Goal: Communication & Community: Answer question/provide support

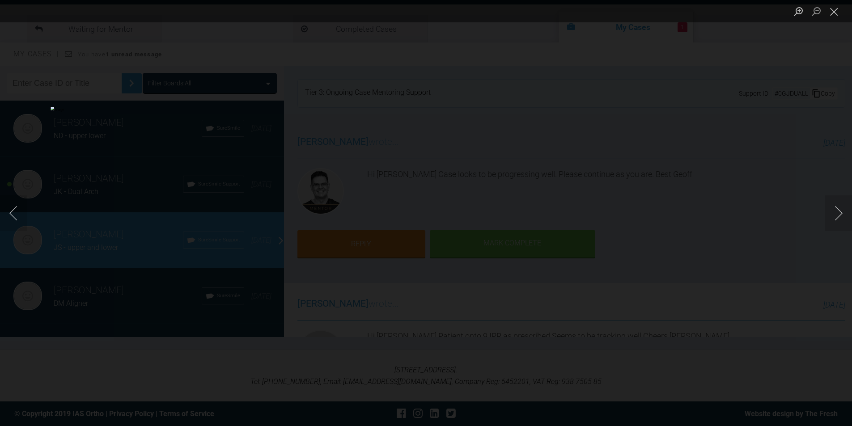
scroll to position [3308, 0]
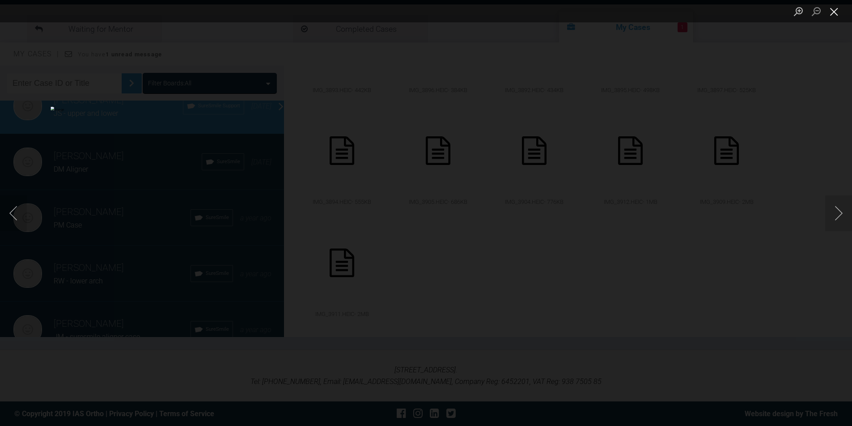
click at [833, 13] on button "Close lightbox" at bounding box center [834, 12] width 18 height 16
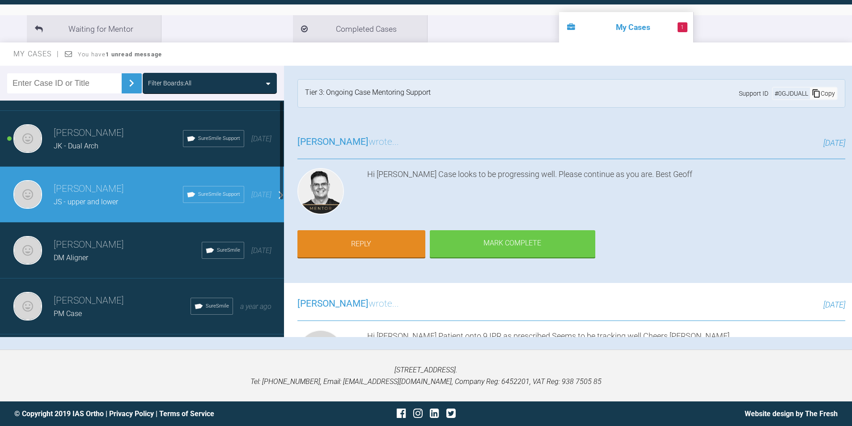
scroll to position [0, 0]
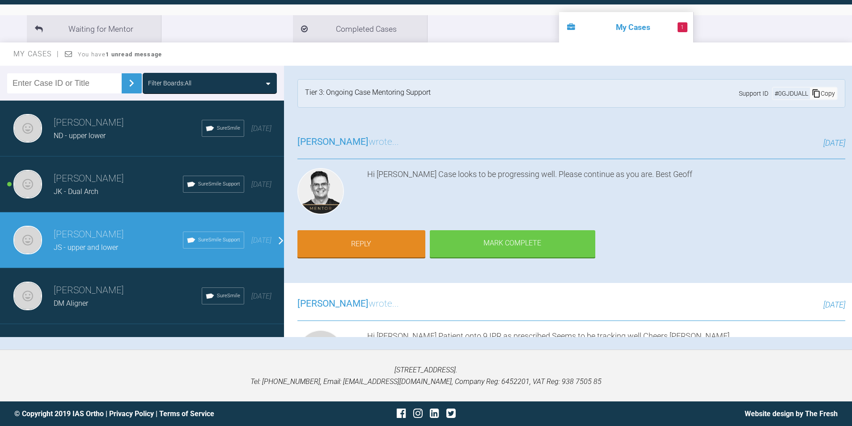
click at [128, 201] on div "[PERSON_NAME] JK - Dual Arch SureSmile Support [DATE]" at bounding box center [145, 185] width 291 height 56
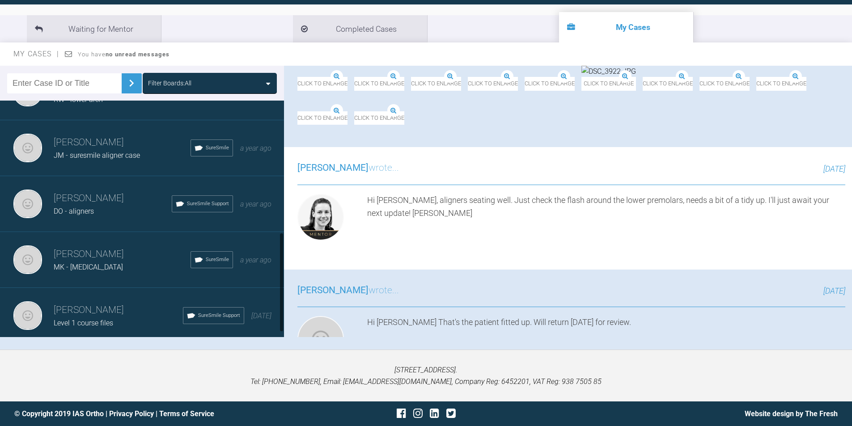
scroll to position [323, 0]
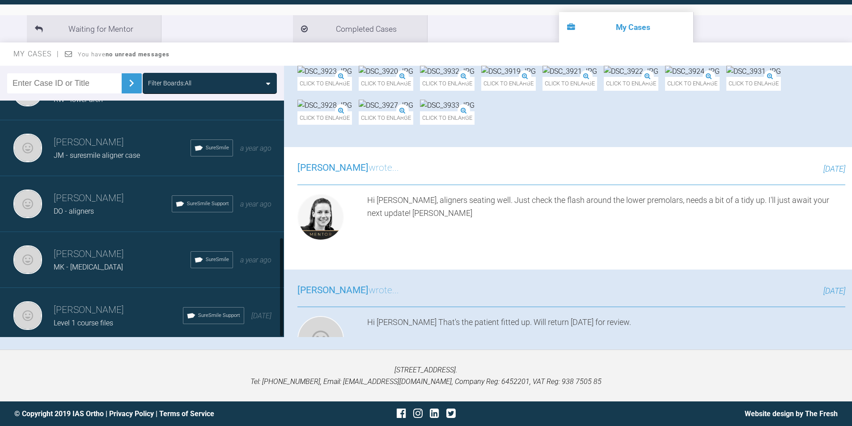
click at [117, 262] on div "MK - [MEDICAL_DATA]" at bounding box center [122, 268] width 137 height 12
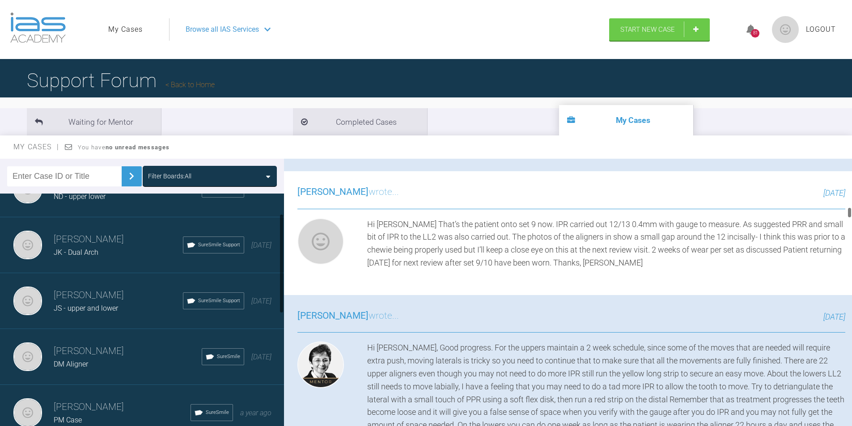
scroll to position [0, 0]
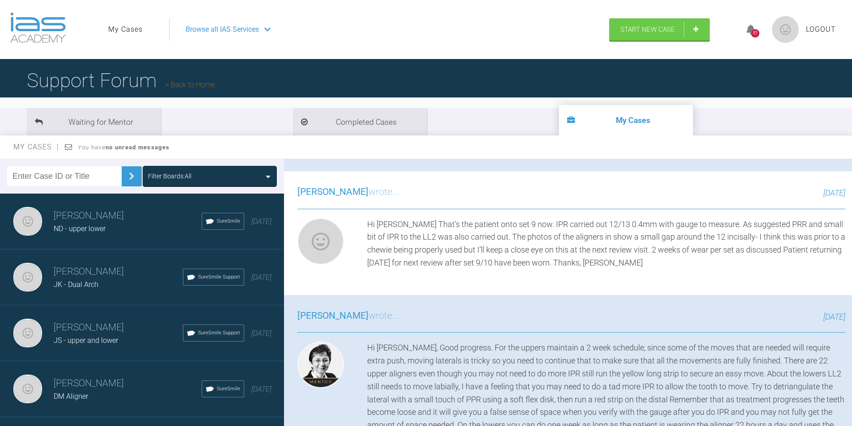
click at [104, 329] on h3 "[PERSON_NAME]" at bounding box center [118, 327] width 129 height 15
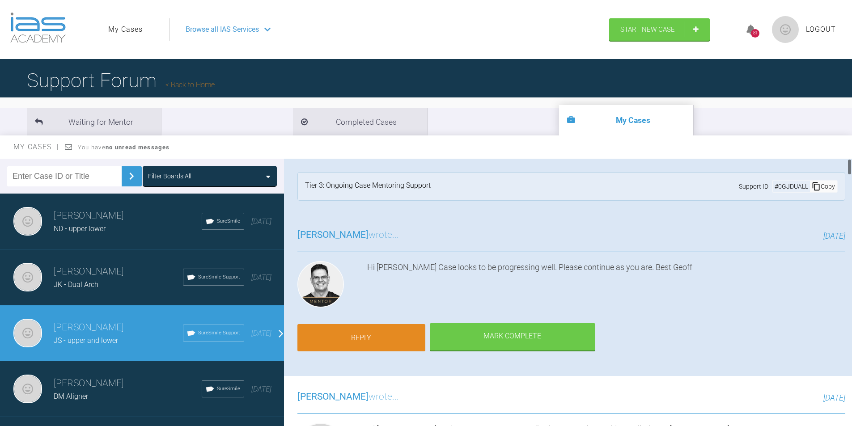
click at [378, 342] on link "Reply" at bounding box center [361, 338] width 128 height 28
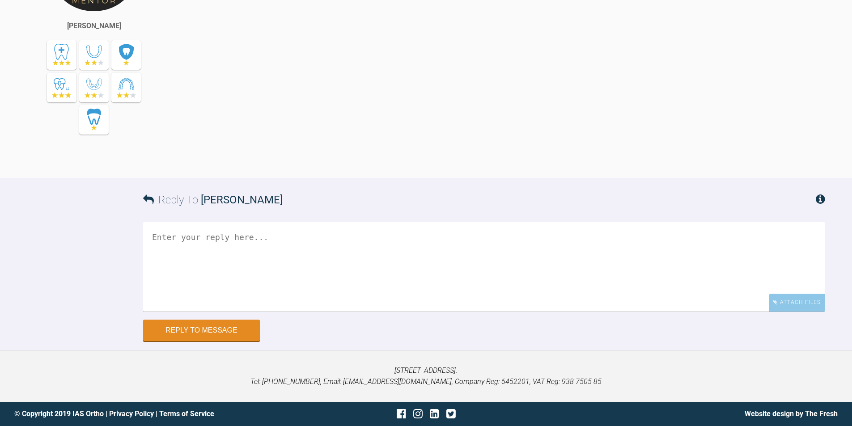
scroll to position [6608, 0]
click at [277, 255] on textarea at bounding box center [484, 266] width 682 height 89
click at [795, 304] on div "Attach Files" at bounding box center [797, 302] width 56 height 17
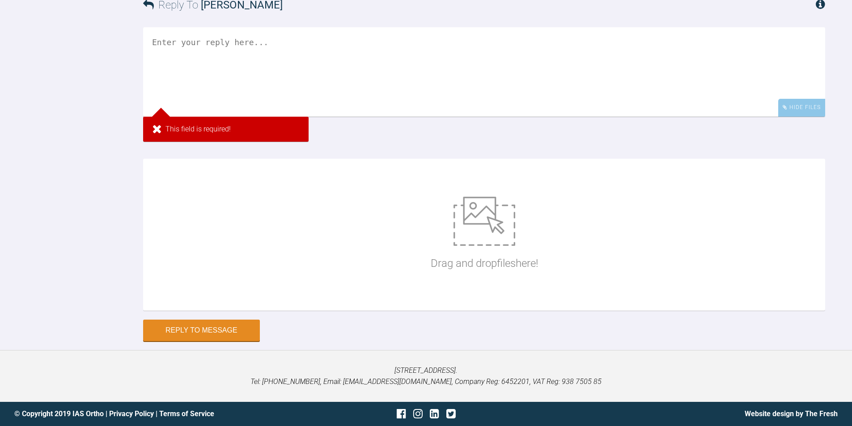
scroll to position [6742, 0]
click at [402, 117] on textarea at bounding box center [484, 71] width 682 height 89
click at [647, 117] on textarea at bounding box center [484, 71] width 682 height 89
click at [262, 115] on textarea at bounding box center [484, 71] width 682 height 89
click at [372, 280] on div "Drag and drop files here!" at bounding box center [484, 235] width 682 height 152
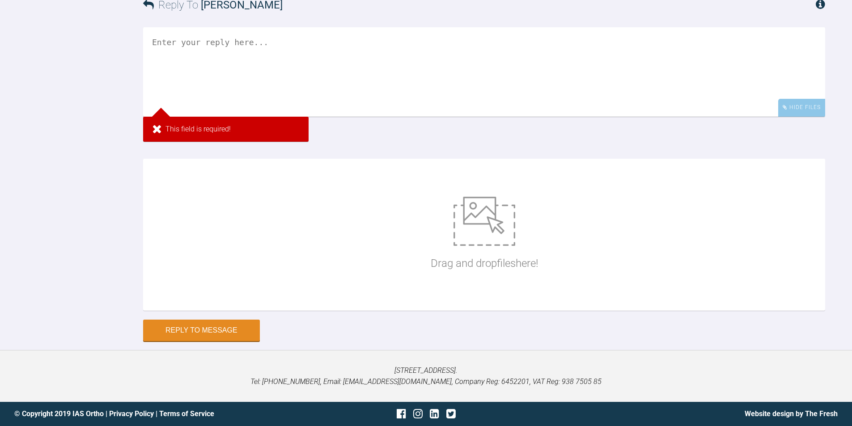
scroll to position [6786, 0]
type input "C:\fakepath\DSC_6119.JPG"
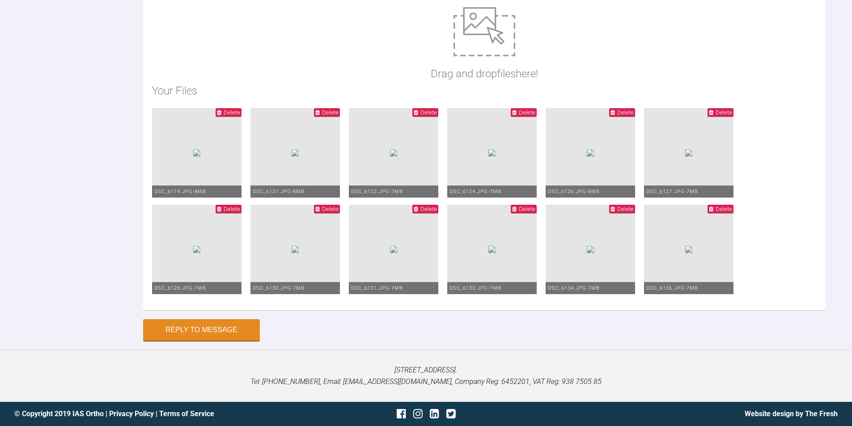
scroll to position [6742, 0]
type textarea "Hi [PERSON_NAME] Patient onto set 13 IPR as prescribed Tracking well to me Chee…"
click at [201, 342] on button "Reply to Message" at bounding box center [201, 330] width 117 height 21
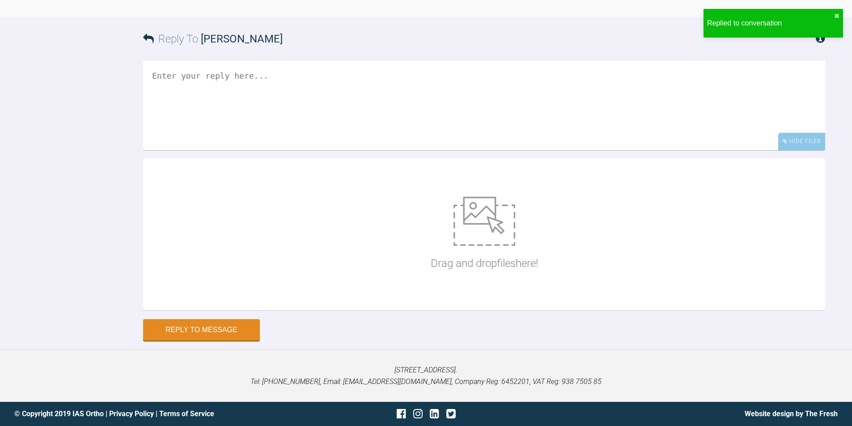
scroll to position [6827, 0]
